Goal: Check status

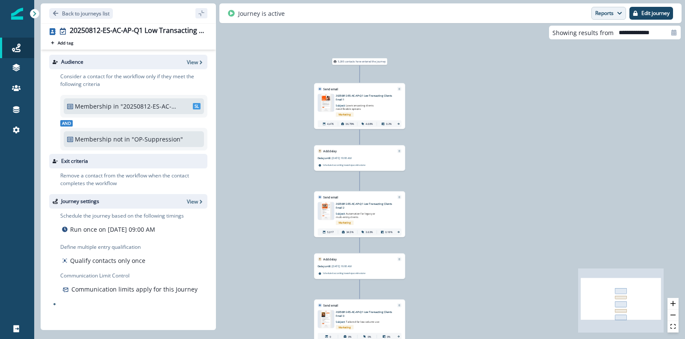
click at [612, 19] on button "Reports" at bounding box center [608, 13] width 35 height 13
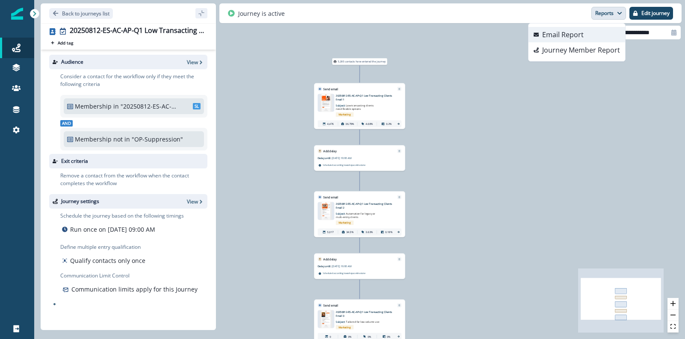
click at [553, 36] on p "Email Report" at bounding box center [562, 34] width 41 height 10
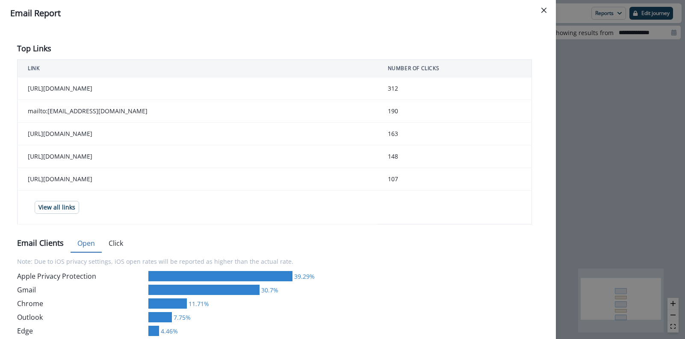
scroll to position [445, 0]
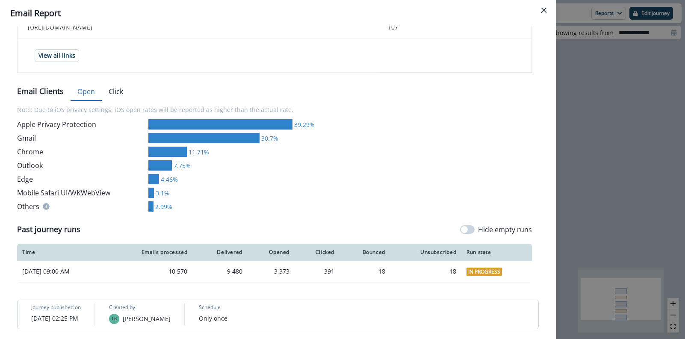
drag, startPoint x: 27, startPoint y: 305, endPoint x: 131, endPoint y: 326, distance: 105.6
click at [131, 326] on div "Journey published on August 15, 2025 at 02:25 PM Created by LB Lindsay Buchanan…" at bounding box center [278, 314] width 522 height 29
copy p
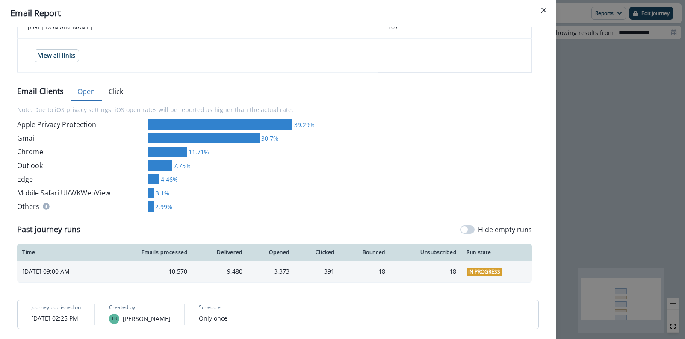
drag, startPoint x: 4, startPoint y: 272, endPoint x: 115, endPoint y: 268, distance: 110.4
click at [115, 268] on div "**********" at bounding box center [278, 183] width 556 height 312
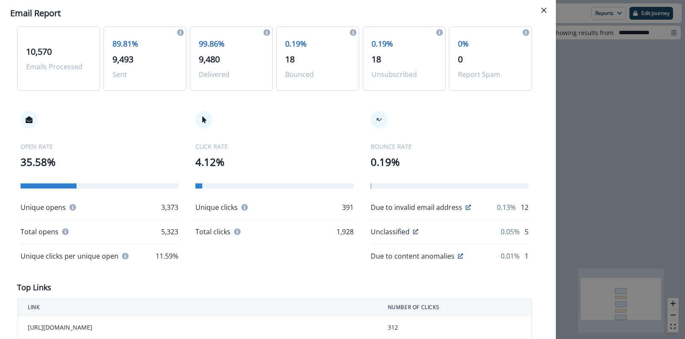
scroll to position [0, 0]
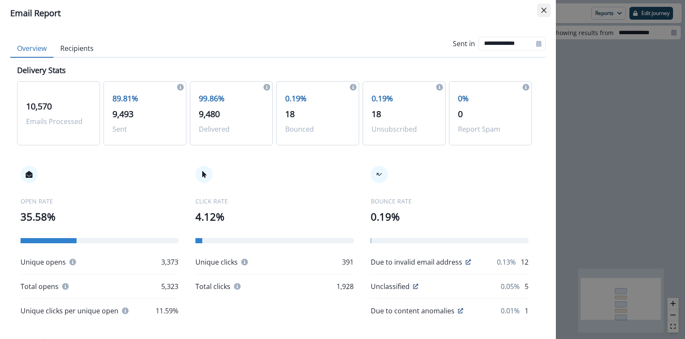
click at [545, 5] on button "Close" at bounding box center [544, 10] width 14 height 14
